Goal: Task Accomplishment & Management: Manage account settings

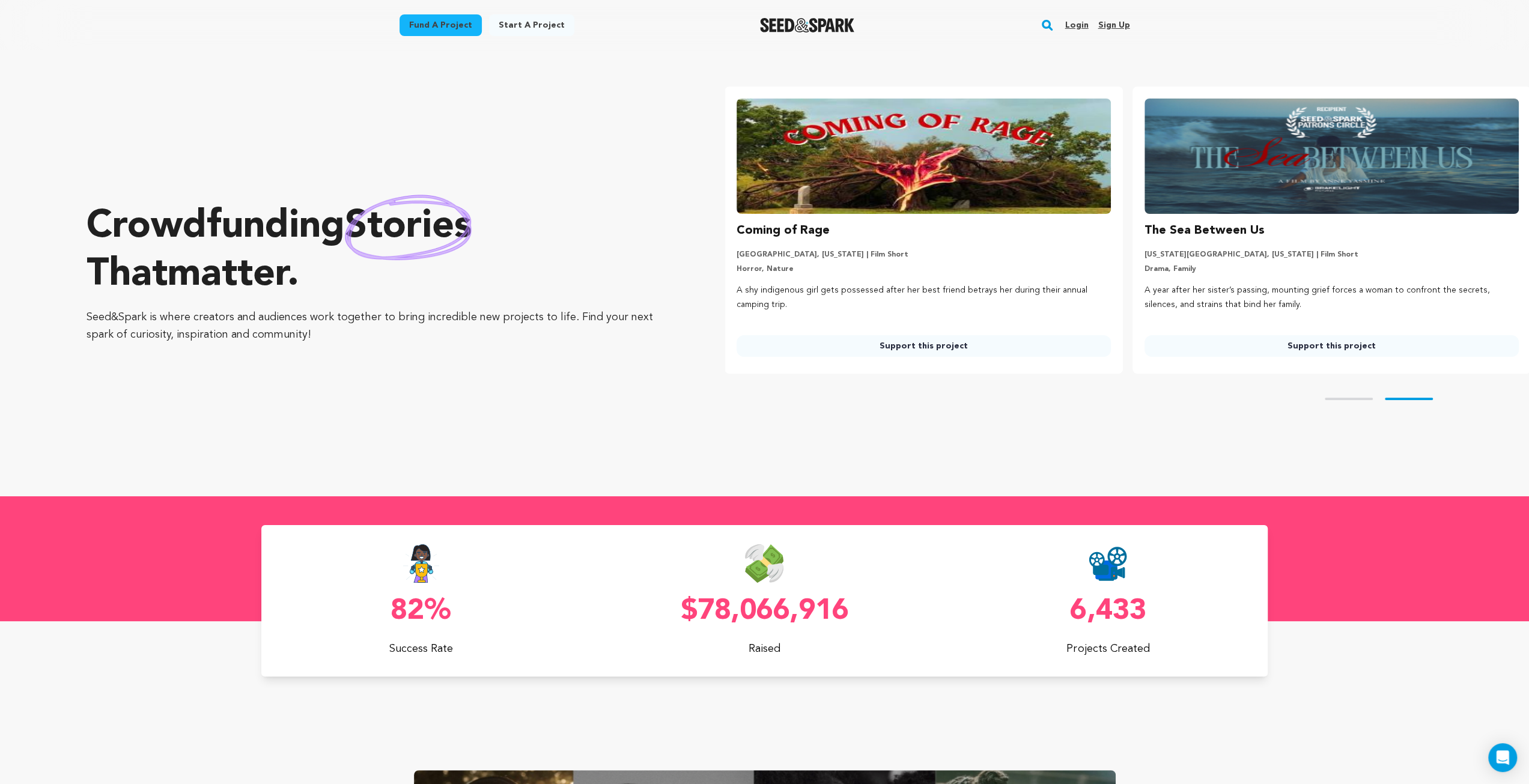
scroll to position [0, 417]
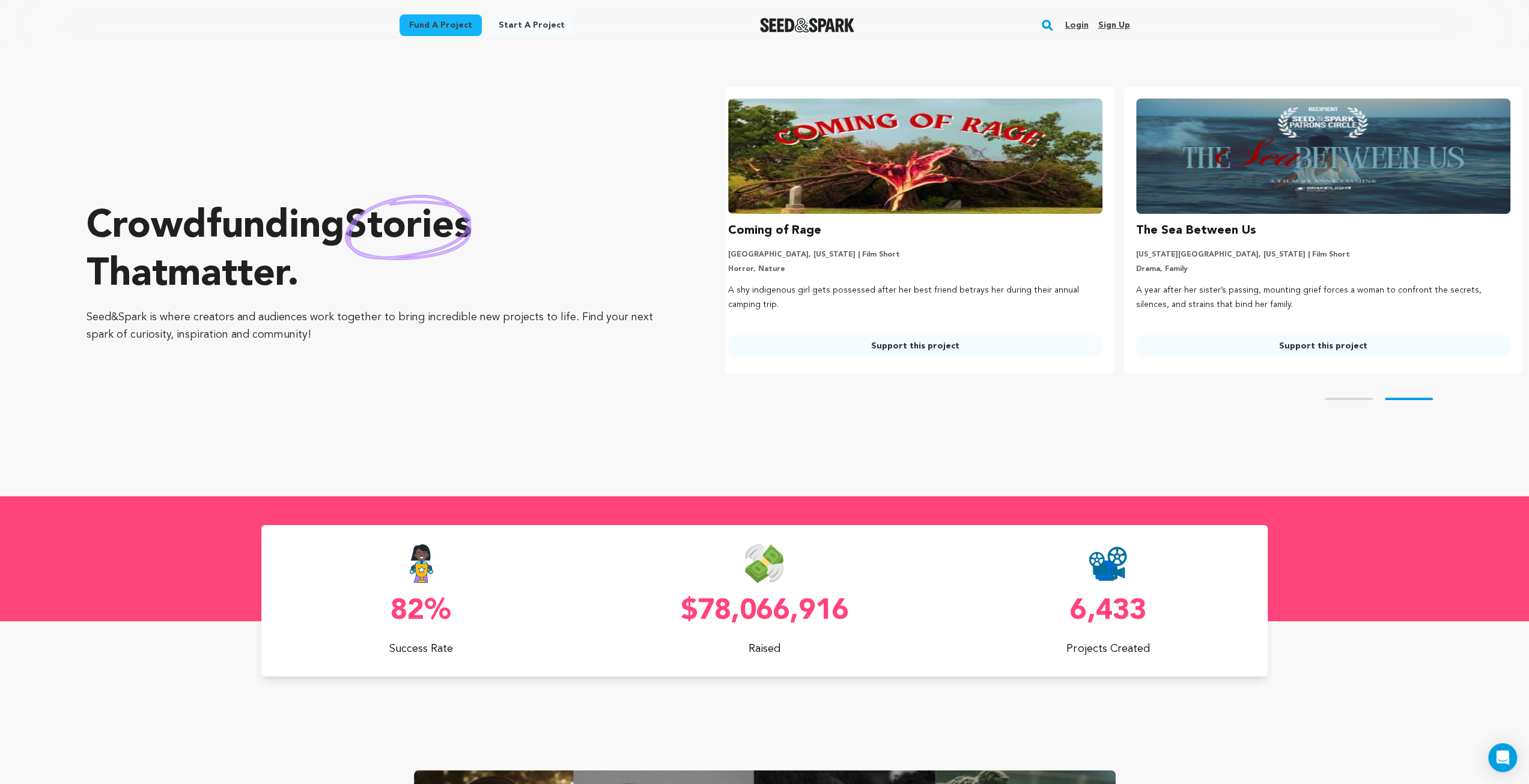
click at [1082, 22] on link "Login" at bounding box center [1076, 25] width 24 height 19
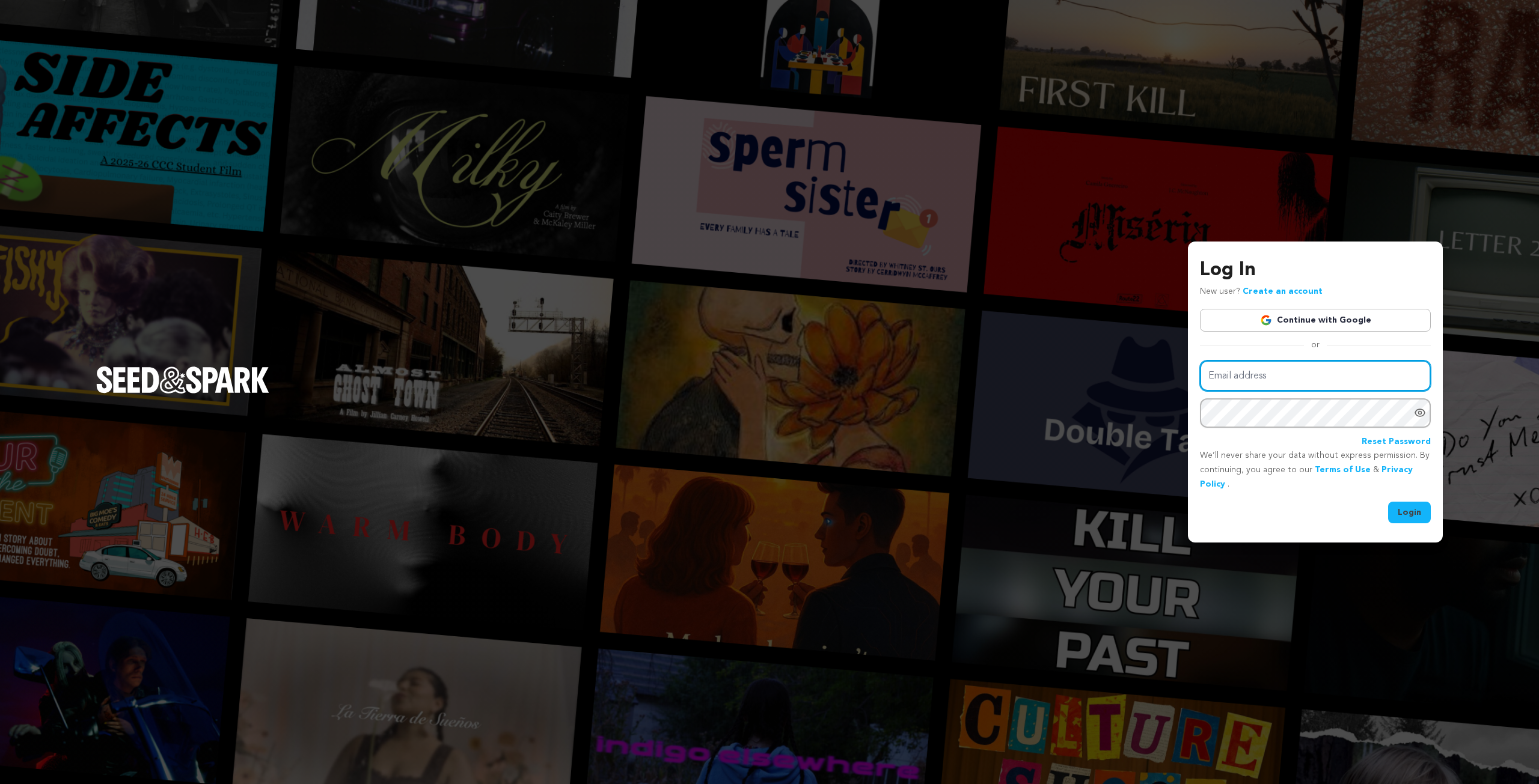
click at [1223, 376] on input "Email address" at bounding box center [1315, 375] width 231 height 31
type input "[EMAIL_ADDRESS][DOMAIN_NAME]"
click at [1388, 502] on button "Login" at bounding box center [1409, 512] width 43 height 21
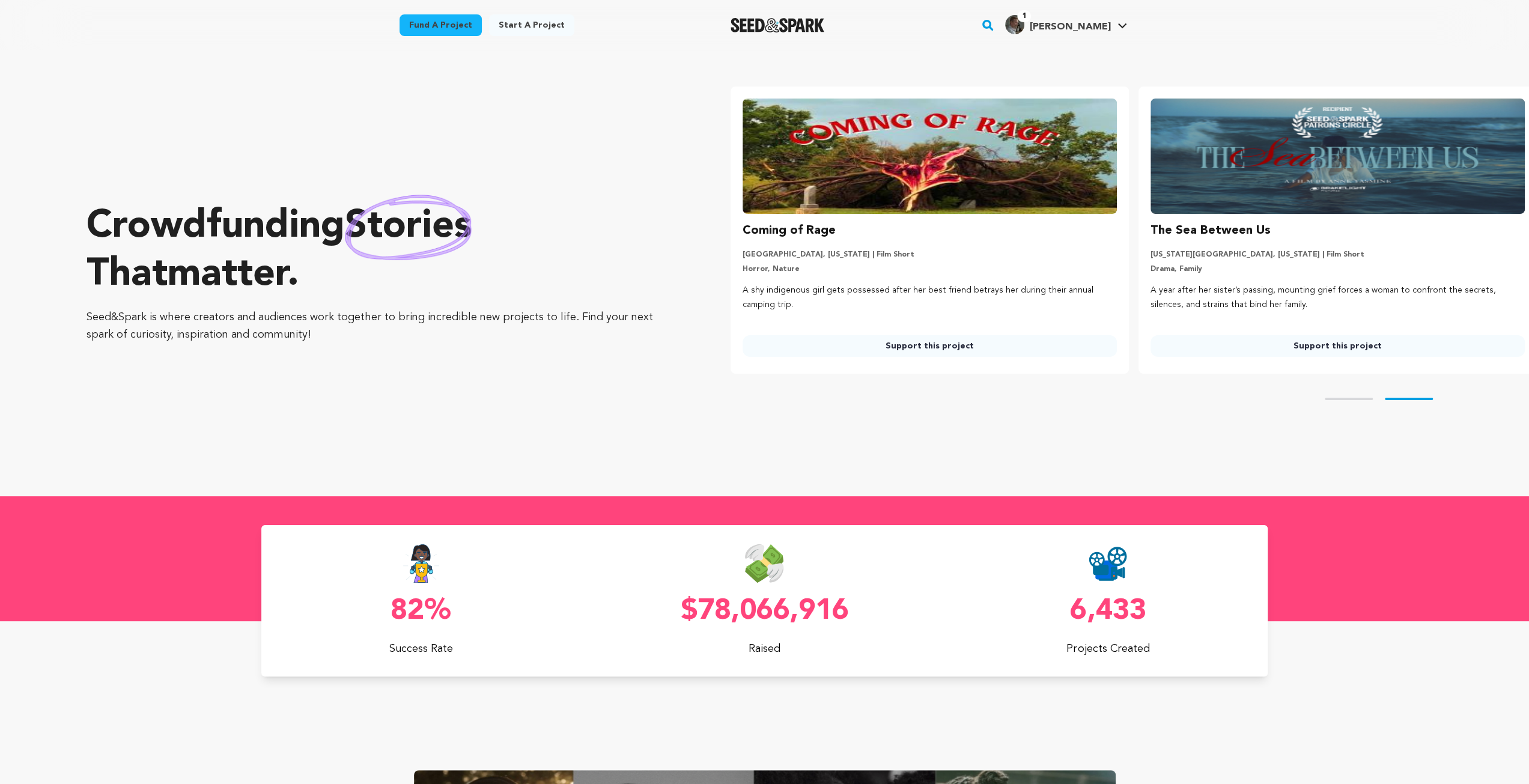
scroll to position [0, 417]
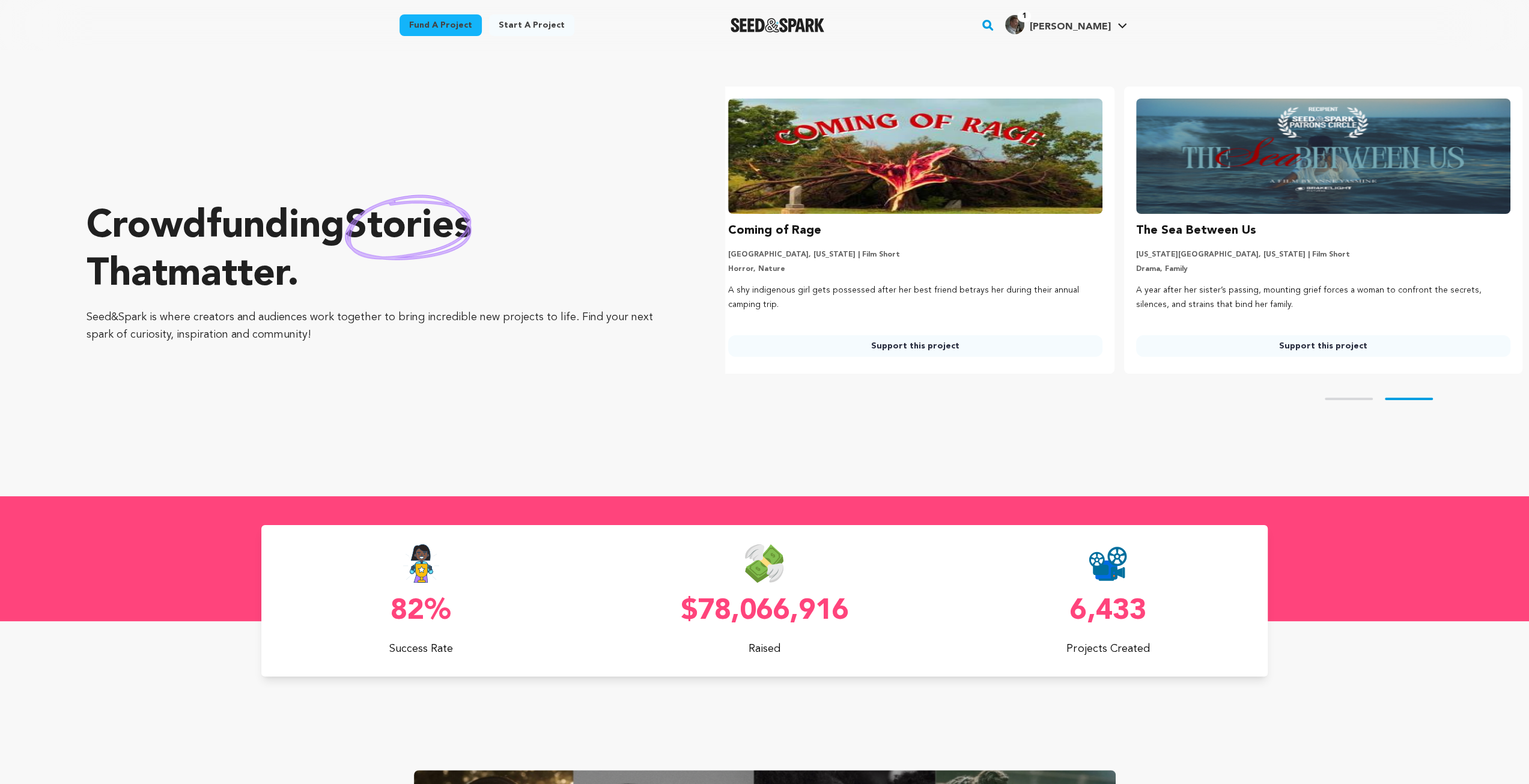
click at [1070, 32] on span "William B." at bounding box center [1070, 26] width 81 height 9
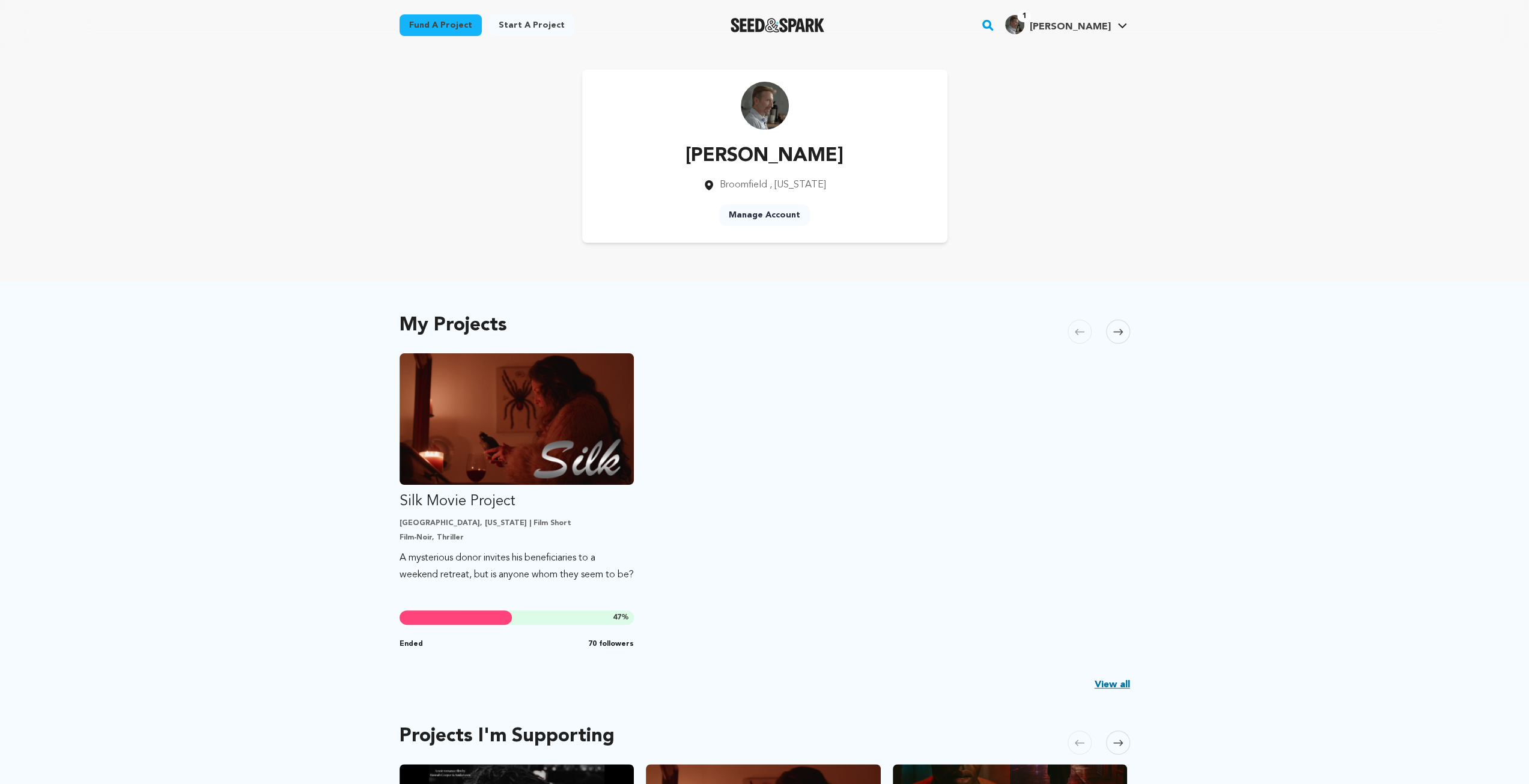
click at [1127, 24] on link "1 William B. William B." at bounding box center [1066, 24] width 127 height 21
click at [1055, 55] on link "My Projects" at bounding box center [1086, 53] width 135 height 26
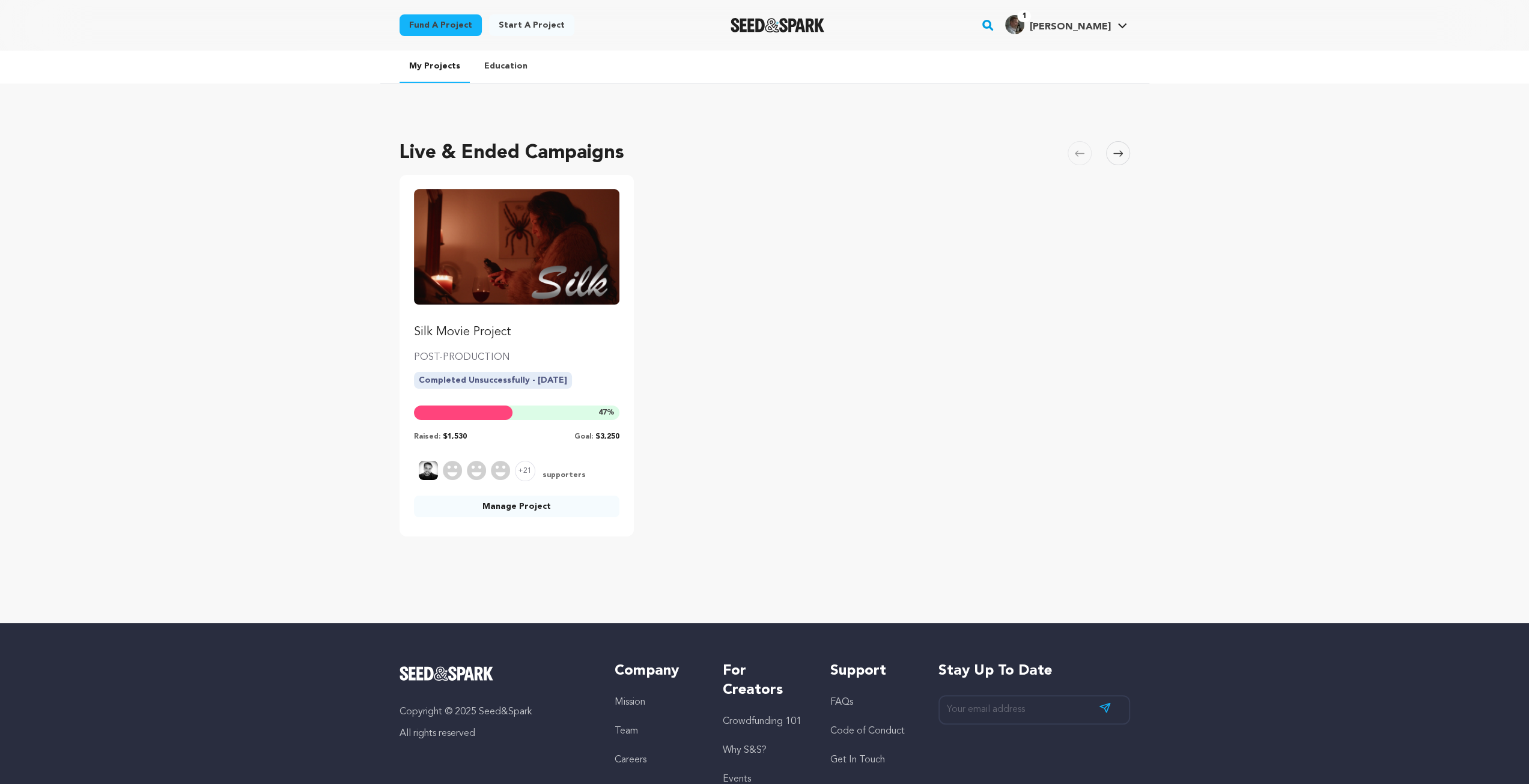
click at [1063, 24] on div "1 William B." at bounding box center [1057, 24] width 105 height 19
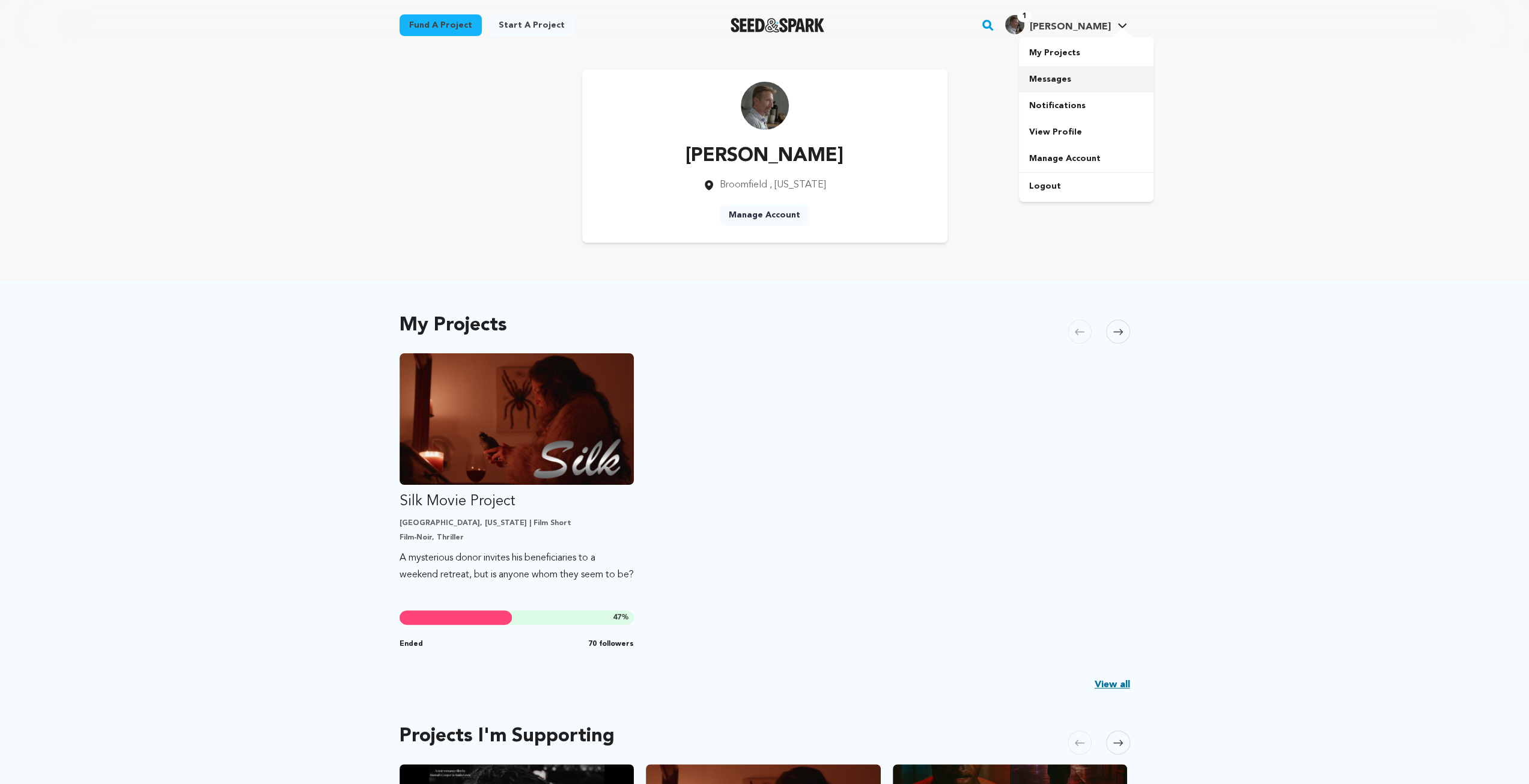
click at [1065, 78] on link "Messages" at bounding box center [1086, 79] width 135 height 26
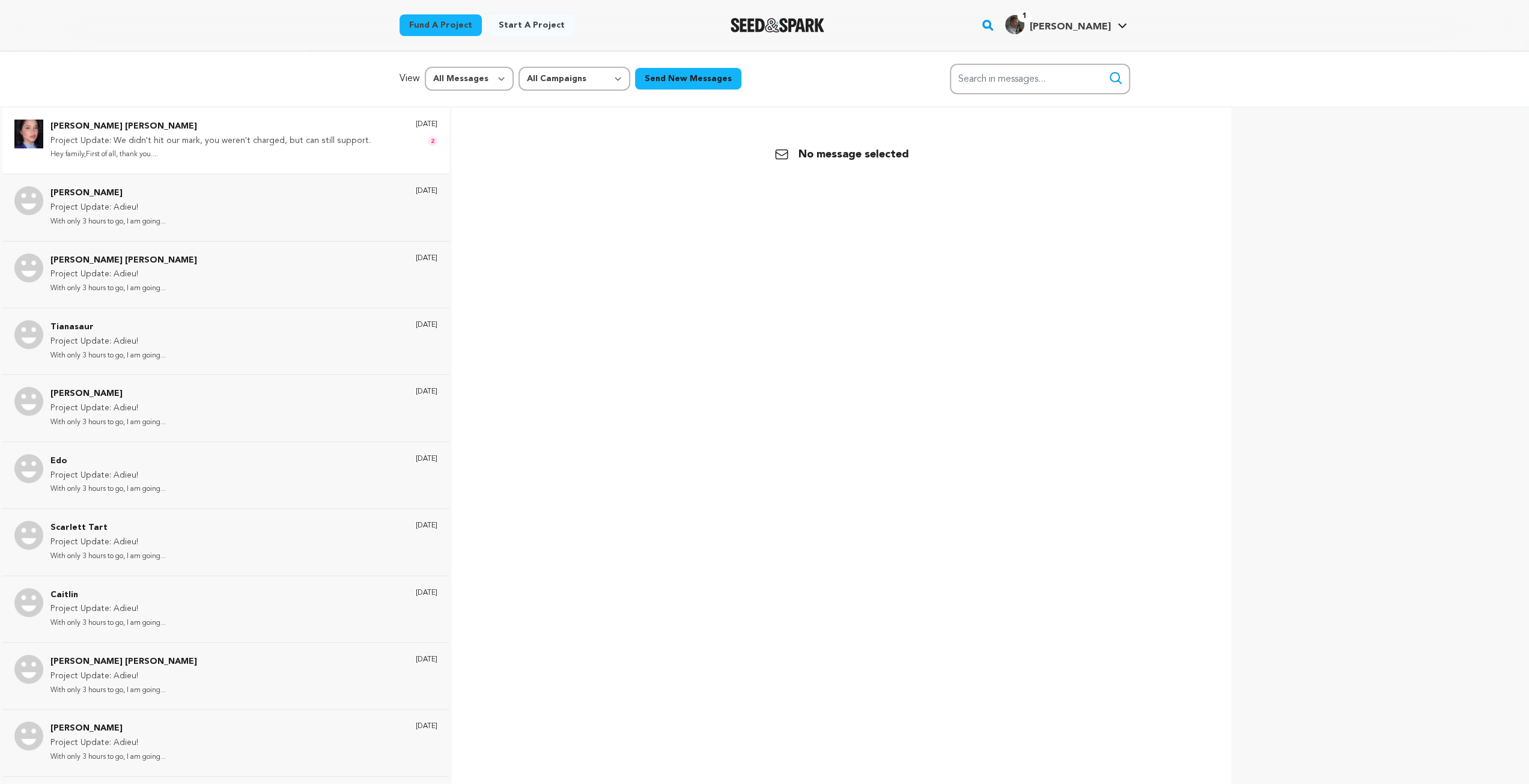
click at [194, 154] on p "Hey family,First of all, thank you...." at bounding box center [210, 154] width 320 height 14
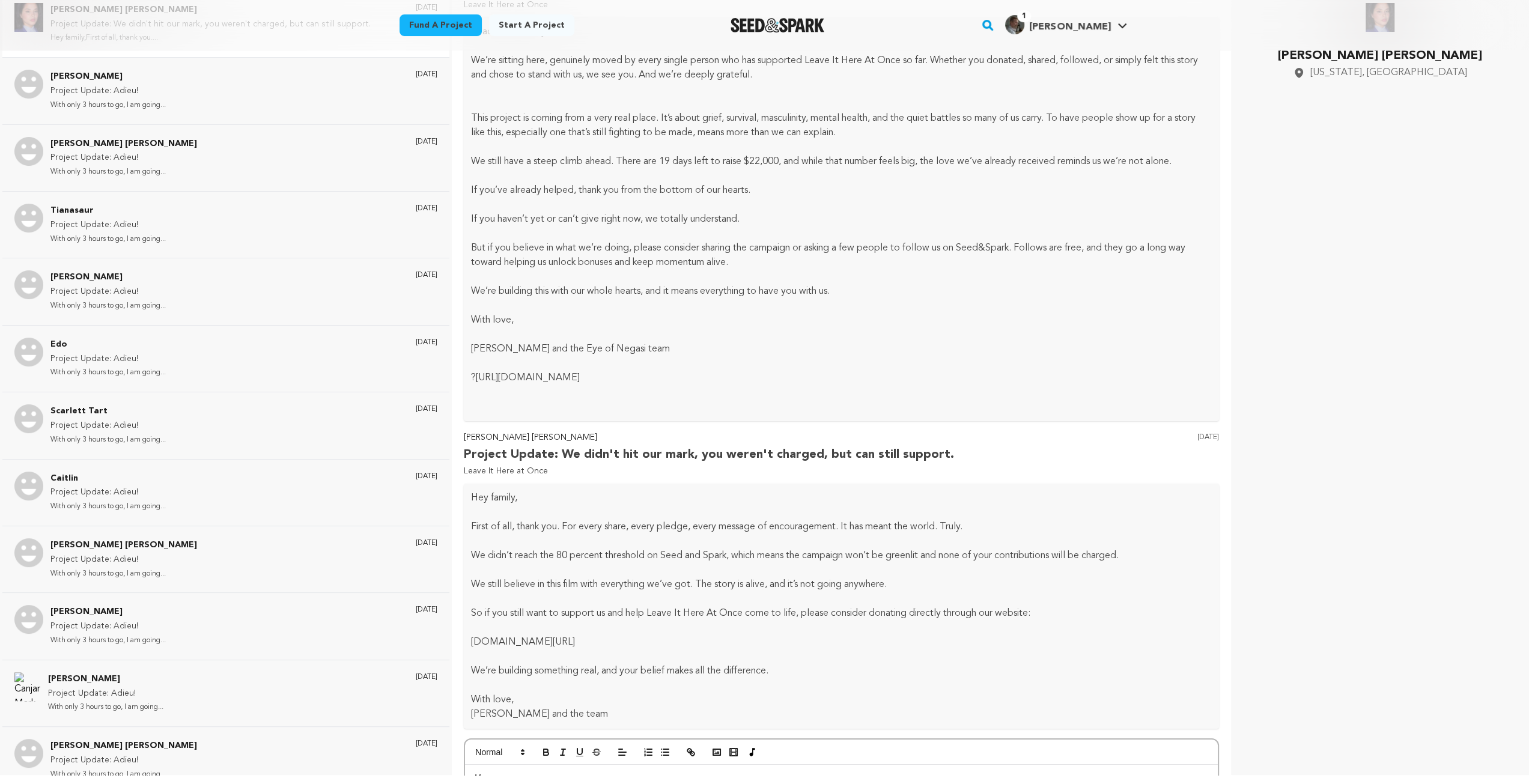
scroll to position [3865, 0]
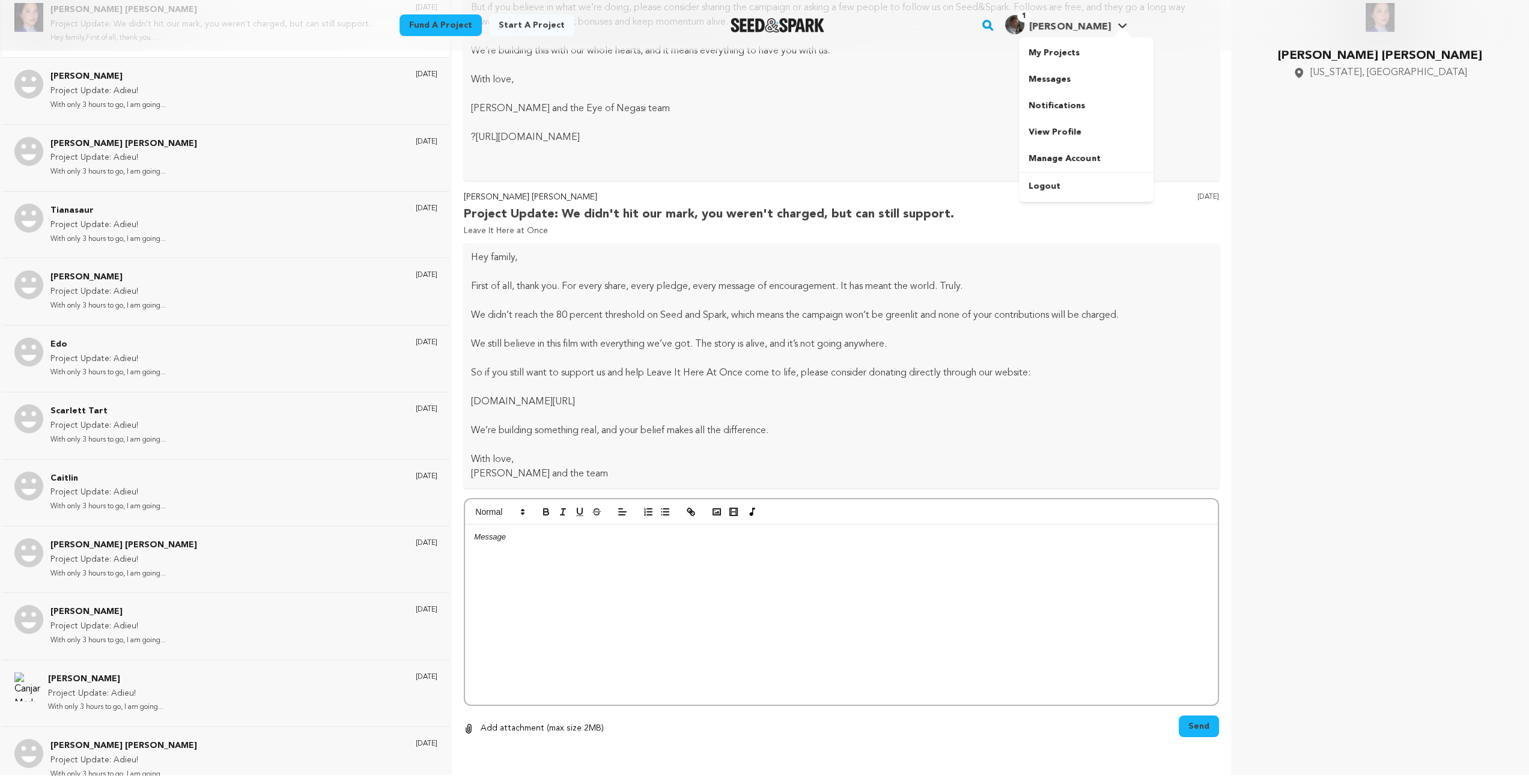
click at [1098, 32] on span "[PERSON_NAME]" at bounding box center [1070, 26] width 81 height 9
click at [1097, 31] on span "[PERSON_NAME]" at bounding box center [1070, 26] width 81 height 9
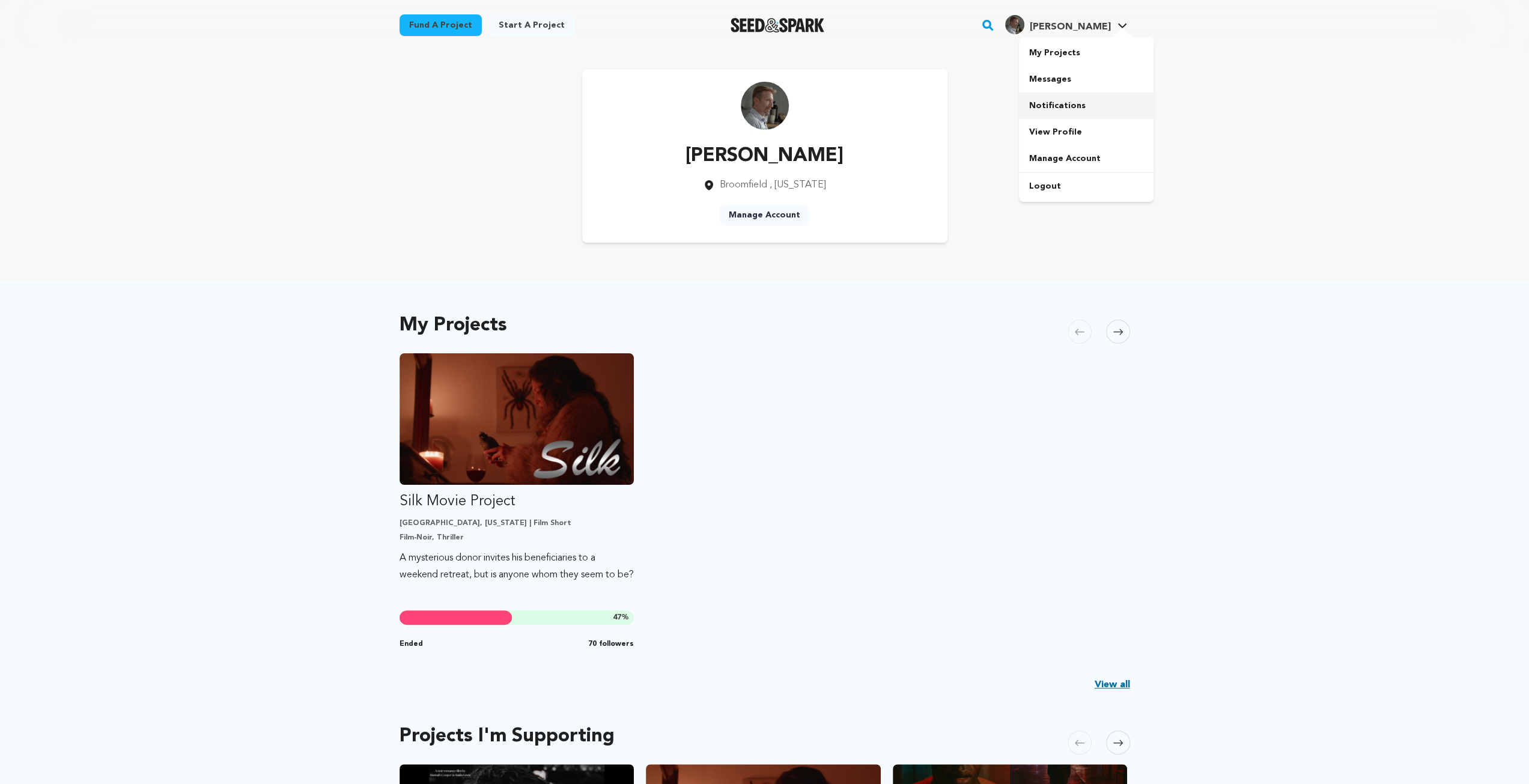
click at [1057, 105] on link "Notifications" at bounding box center [1086, 106] width 135 height 26
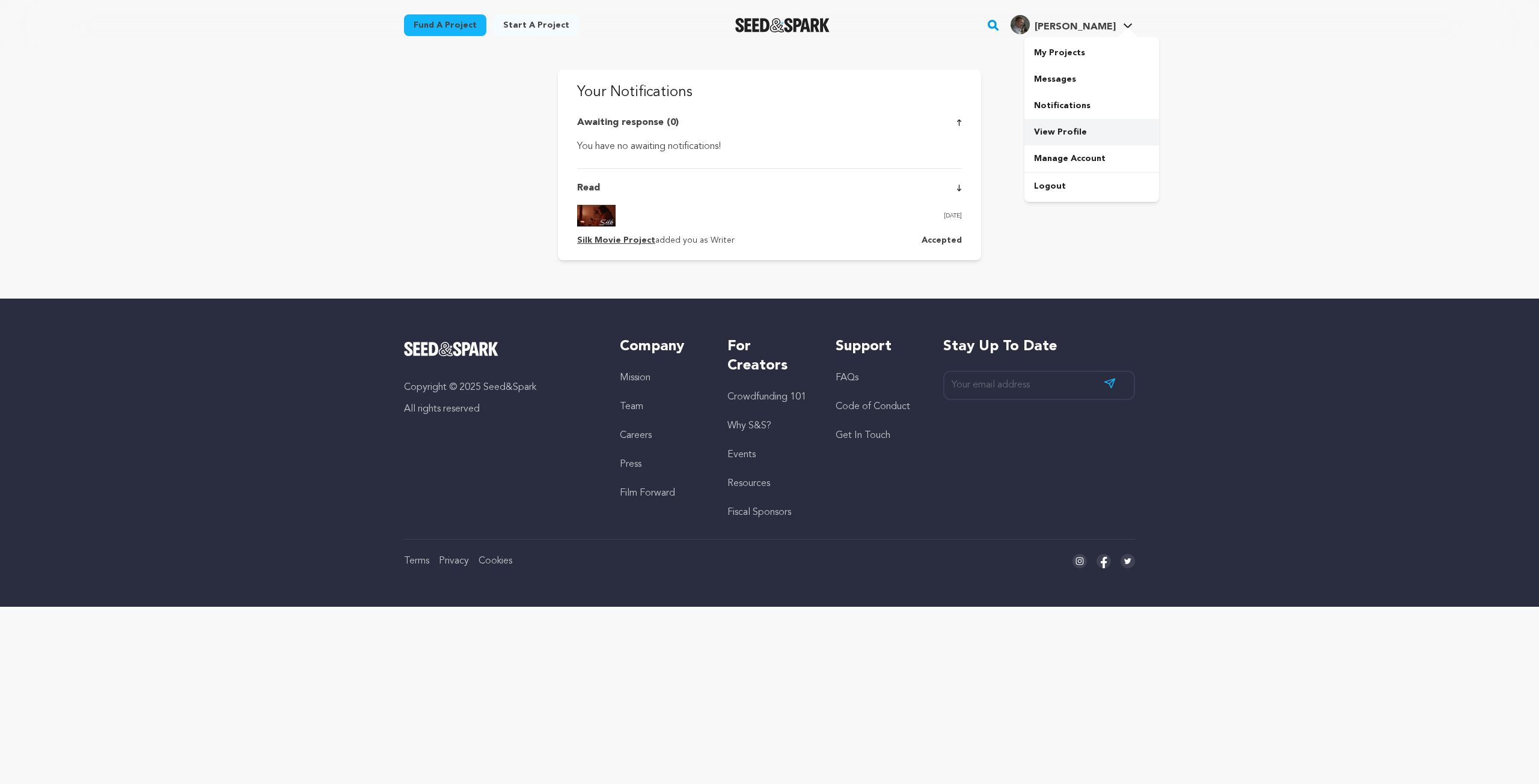
click at [1067, 130] on link "View Profile" at bounding box center [1091, 132] width 135 height 26
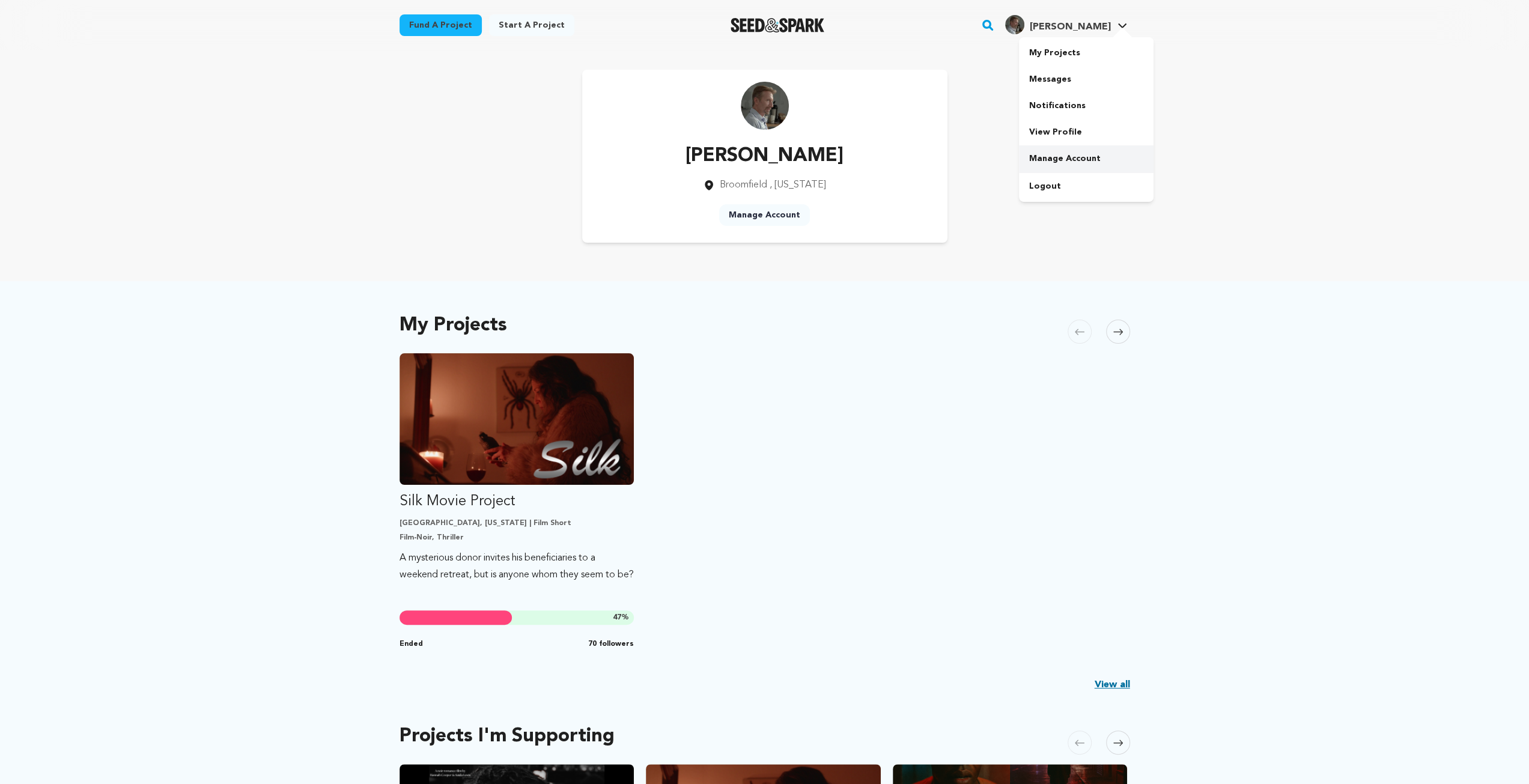
click at [1068, 166] on link "Manage Account" at bounding box center [1086, 158] width 135 height 26
